Goal: Transaction & Acquisition: Book appointment/travel/reservation

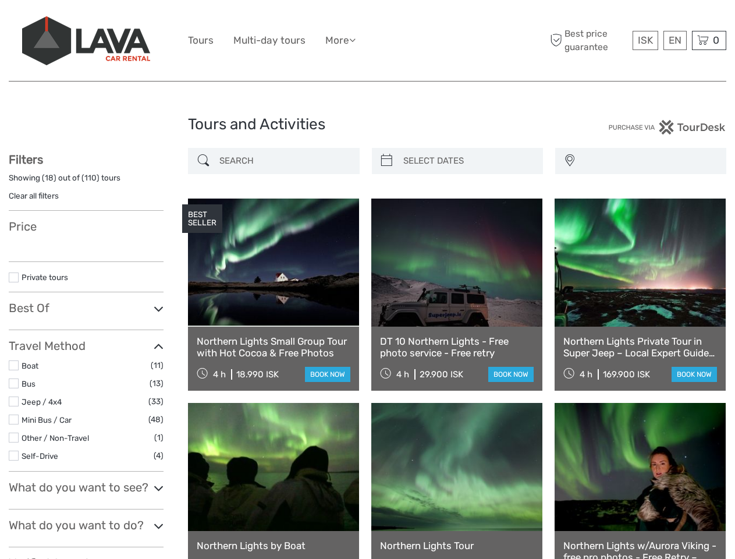
select select
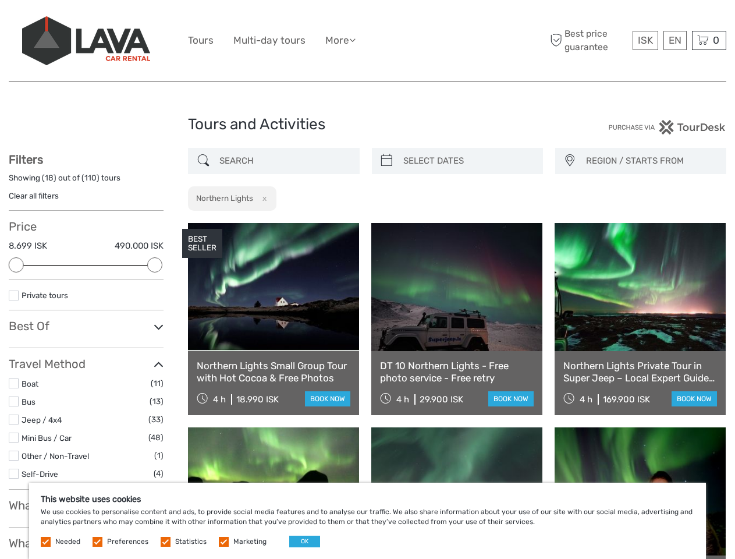
click at [367, 41] on ul "Tours Multi-day tours More Food & drink Travel Articles Back to [GEOGRAPHIC_DAT…" at bounding box center [280, 40] width 185 height 17
click at [342, 40] on link "More" at bounding box center [340, 40] width 30 height 17
click at [356, 40] on icon at bounding box center [352, 40] width 6 height 10
click at [645, 40] on span "ISK" at bounding box center [645, 40] width 15 height 12
click at [674, 40] on div "EN English Español Deutsch" at bounding box center [674, 40] width 23 height 19
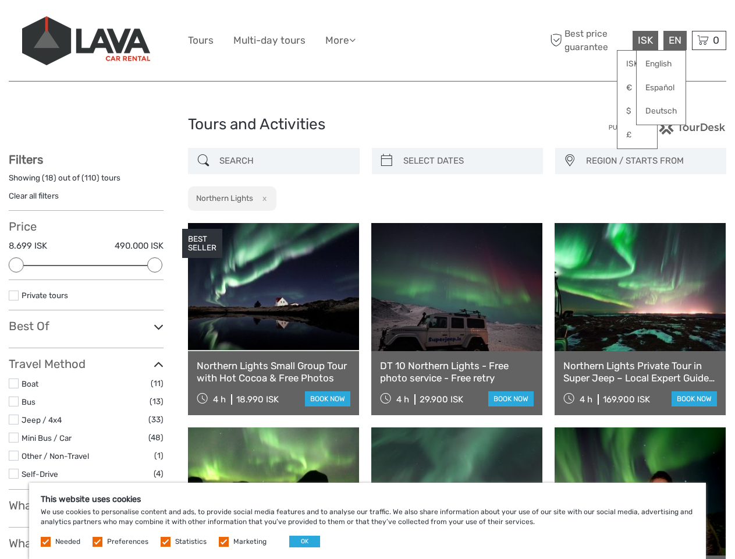
click at [709, 40] on div "0 Items Total 0 ISK Checkout The shopping cart is empty." at bounding box center [709, 40] width 34 height 19
click at [16, 265] on div at bounding box center [16, 264] width 15 height 15
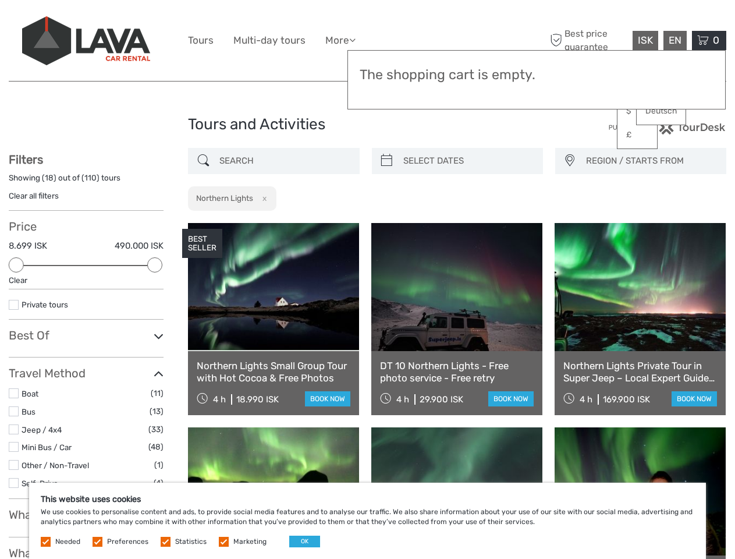
click at [155, 328] on icon at bounding box center [159, 336] width 10 height 16
click at [386, 223] on link at bounding box center [456, 287] width 171 height 128
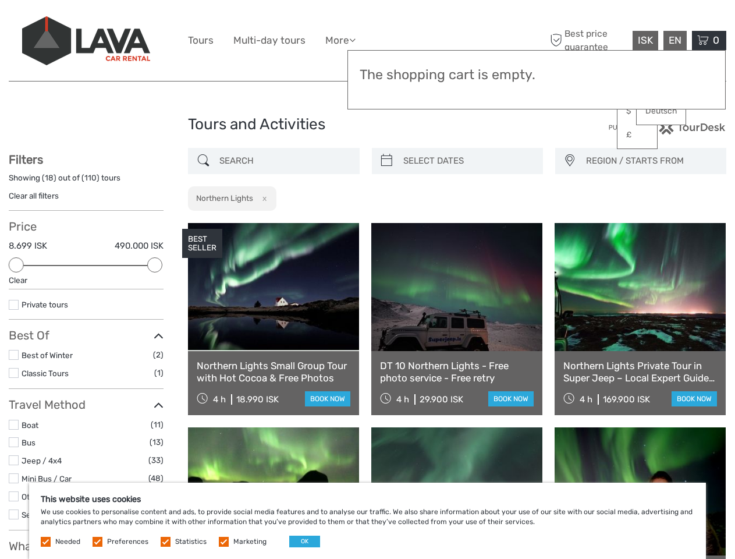
scroll to position [66, 0]
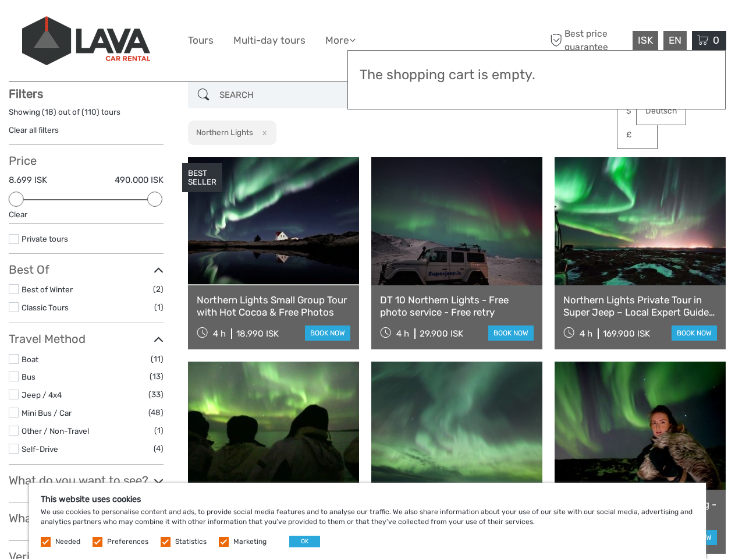
click at [467, 161] on link at bounding box center [456, 221] width 171 height 128
